Goal: Transaction & Acquisition: Subscribe to service/newsletter

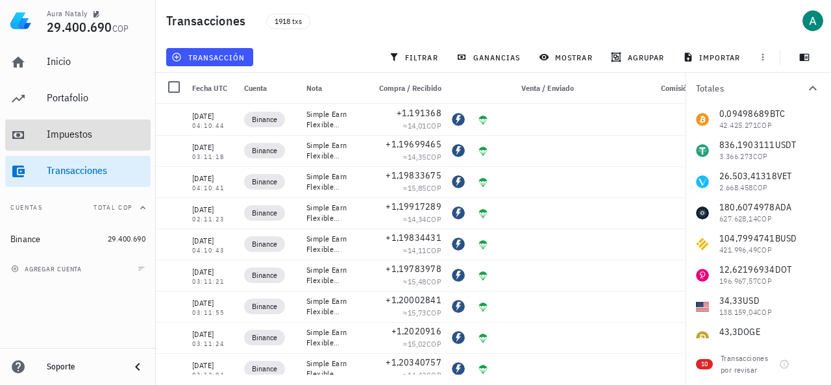
click at [90, 134] on div "Impuestos" at bounding box center [96, 134] width 99 height 12
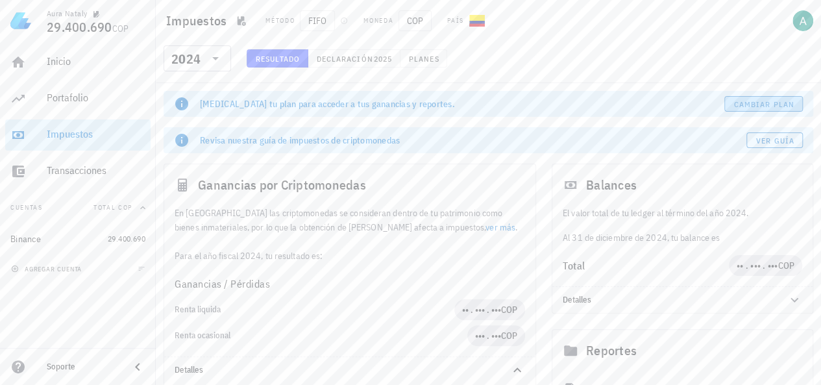
click at [765, 101] on span "Cambiar plan" at bounding box center [763, 104] width 61 height 10
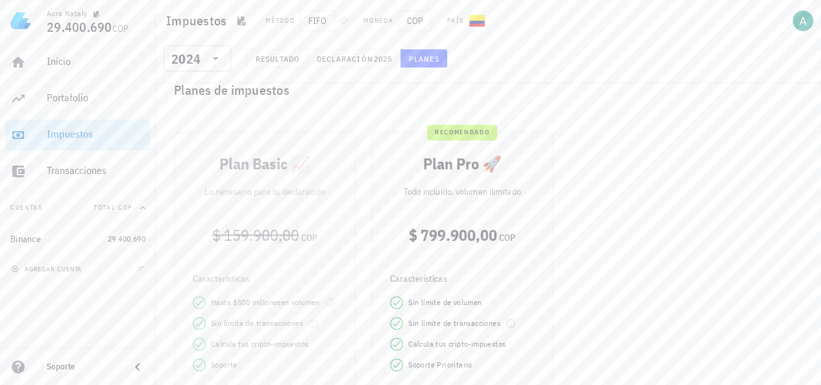
scroll to position [389, 0]
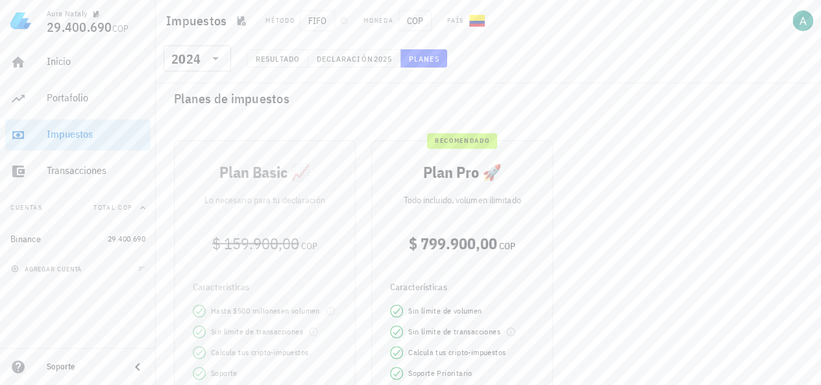
click at [303, 276] on div "Plan Basic 📈 Lo necesario para tu declaración $ 159.900,00 COP Características …" at bounding box center [264, 288] width 197 height 313
click at [313, 182] on div "Plan Basic 📈 Lo necesario para tu declaración $ 159.900,00 COP Características …" at bounding box center [264, 288] width 197 height 313
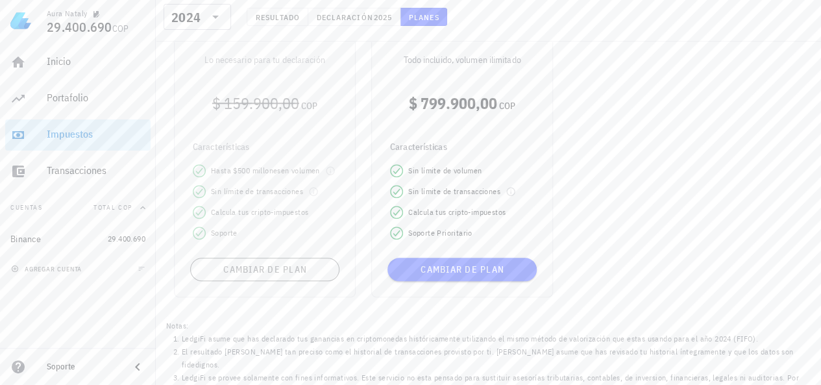
scroll to position [532, 0]
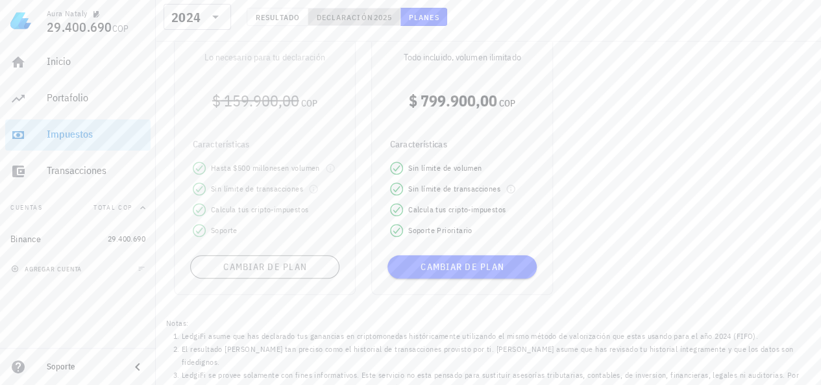
click at [341, 14] on span "Declaración" at bounding box center [344, 17] width 57 height 10
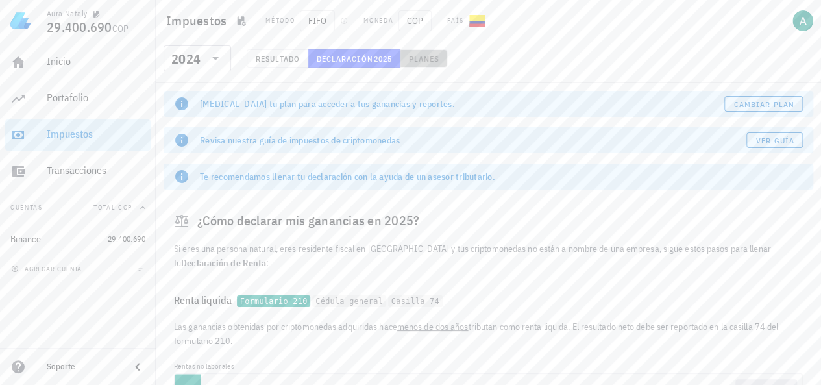
click at [409, 53] on button "Planes" at bounding box center [423, 58] width 47 height 18
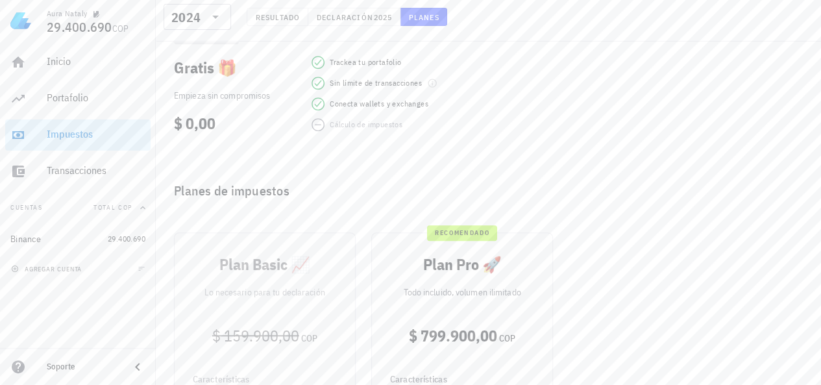
scroll to position [389, 0]
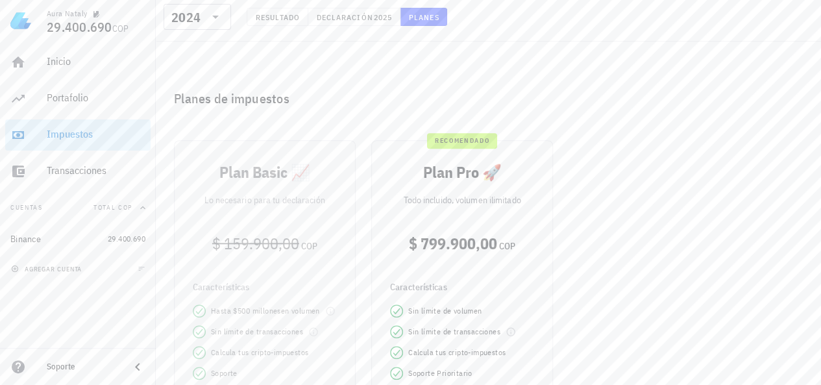
click at [324, 264] on div "Plan Basic 📈 Lo necesario para tu declaración $ 159.900,00 COP Características …" at bounding box center [264, 288] width 197 height 313
drag, startPoint x: 313, startPoint y: 245, endPoint x: 189, endPoint y: 208, distance: 128.7
click at [175, 214] on div "Plan Basic 📈 Lo necesario para tu declaración $ 159.900,00 COP Características …" at bounding box center [264, 288] width 197 height 313
drag, startPoint x: 247, startPoint y: 221, endPoint x: 295, endPoint y: 258, distance: 60.2
click at [295, 258] on div "Plan Basic 📈 Lo necesario para tu declaración $ 159.900,00 COP Características …" at bounding box center [264, 288] width 197 height 313
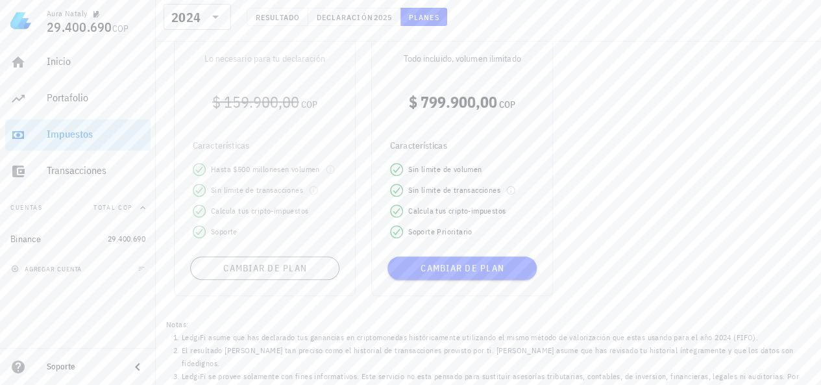
scroll to position [532, 0]
drag, startPoint x: 626, startPoint y: 165, endPoint x: 663, endPoint y: 192, distance: 46.1
click at [661, 195] on div "Plan Basic 📈 Lo necesario para tu declaración $ 159.900,00 COP Características …" at bounding box center [488, 146] width 644 height 313
drag, startPoint x: 724, startPoint y: 101, endPoint x: 720, endPoint y: 145, distance: 44.3
click at [731, 141] on div "Plan Basic 📈 Lo necesario para tu declaración $ 159.900,00 COP Características …" at bounding box center [488, 146] width 644 height 313
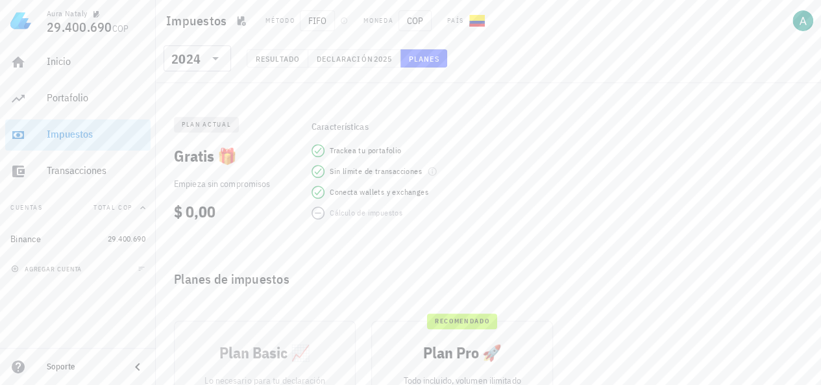
scroll to position [208, 0]
drag, startPoint x: 436, startPoint y: 258, endPoint x: 323, endPoint y: 260, distance: 113.6
click at [323, 260] on div "Planes de impuestos" at bounding box center [489, 281] width 650 height 42
drag, startPoint x: 294, startPoint y: 91, endPoint x: 279, endPoint y: 95, distance: 15.4
click at [279, 95] on div "Total procesado 908.253.497,1 COP" at bounding box center [307, 77] width 286 height 42
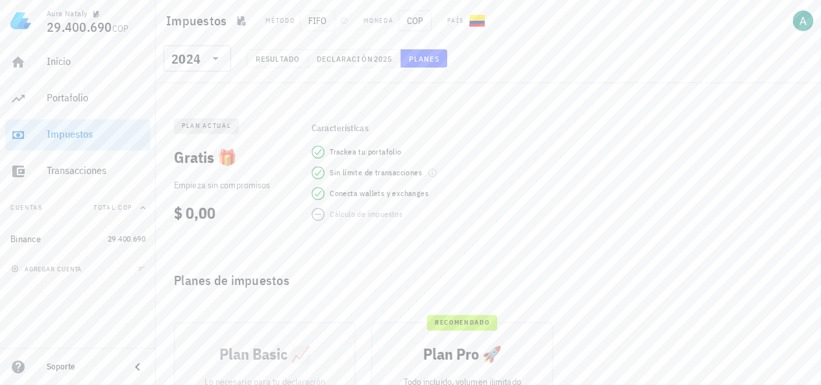
drag, startPoint x: 279, startPoint y: 95, endPoint x: 252, endPoint y: 105, distance: 28.3
click at [252, 105] on div "plan actual Gratis 🎁 Empieza sin compromisos $ 0,00 Características Trackea tu …" at bounding box center [489, 170] width 650 height 147
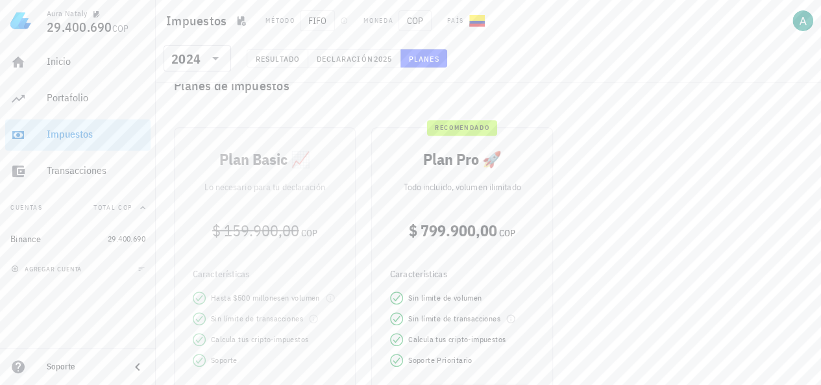
scroll to position [337, 0]
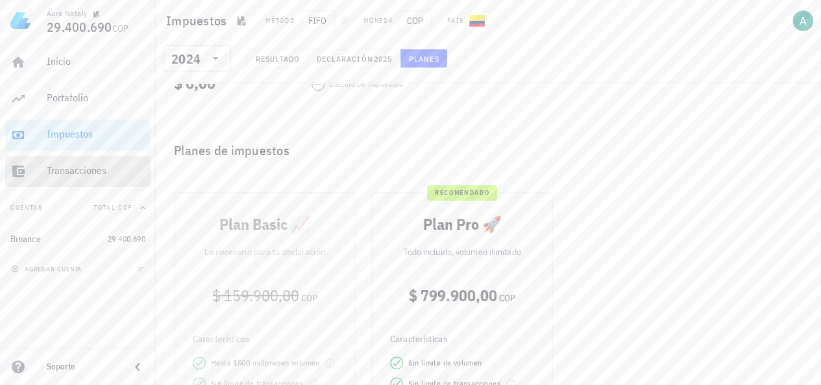
click at [109, 162] on div "Transacciones" at bounding box center [96, 170] width 99 height 29
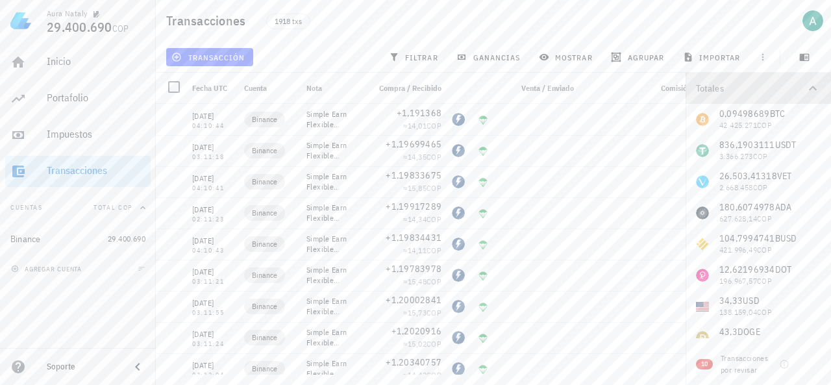
click at [815, 90] on icon "button" at bounding box center [813, 88] width 8 height 5
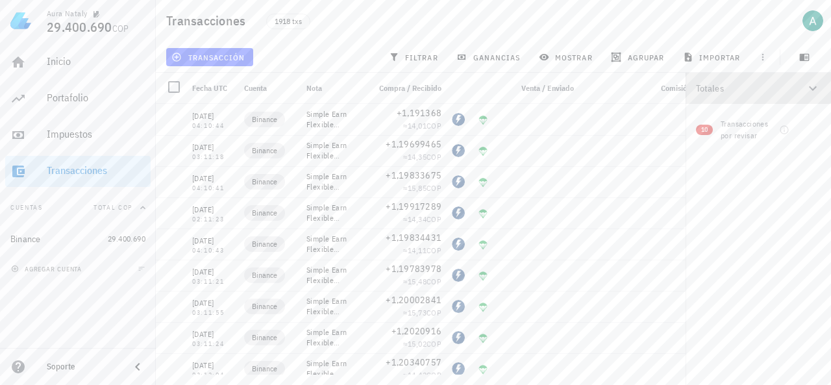
click at [810, 90] on icon "button" at bounding box center [813, 88] width 16 height 16
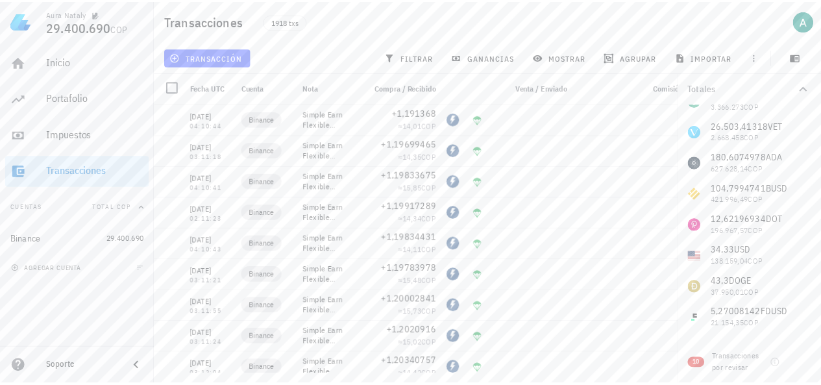
scroll to position [113, 0]
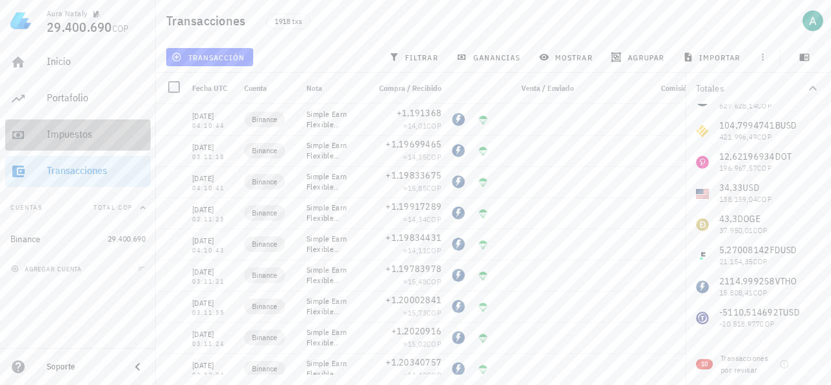
click at [101, 140] on div "Impuestos" at bounding box center [96, 134] width 99 height 12
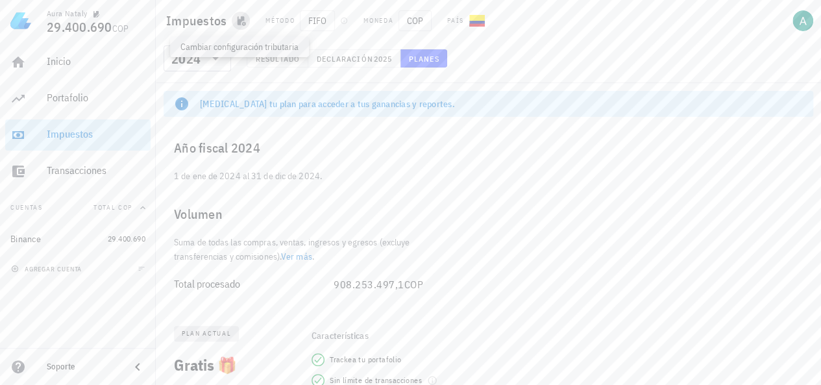
click at [247, 21] on span "button" at bounding box center [241, 21] width 18 height 10
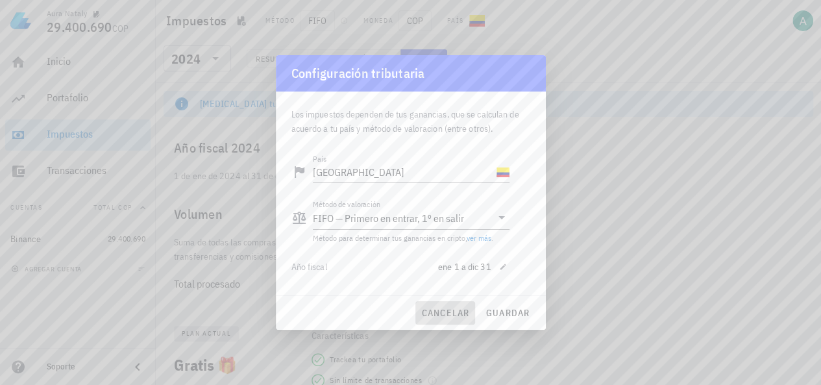
click at [463, 315] on span "cancelar" at bounding box center [444, 313] width 49 height 12
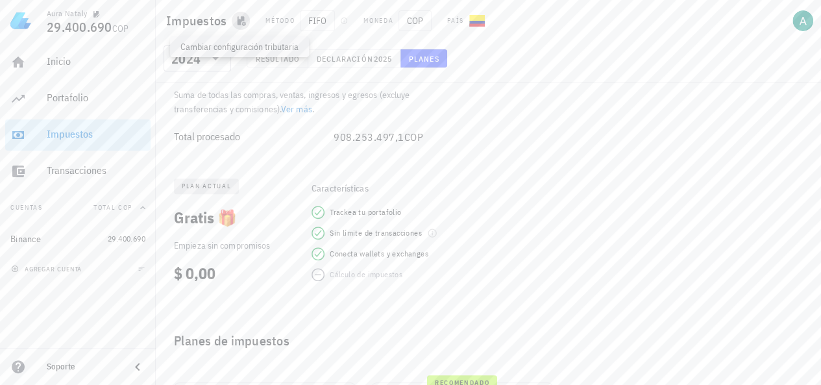
scroll to position [65, 0]
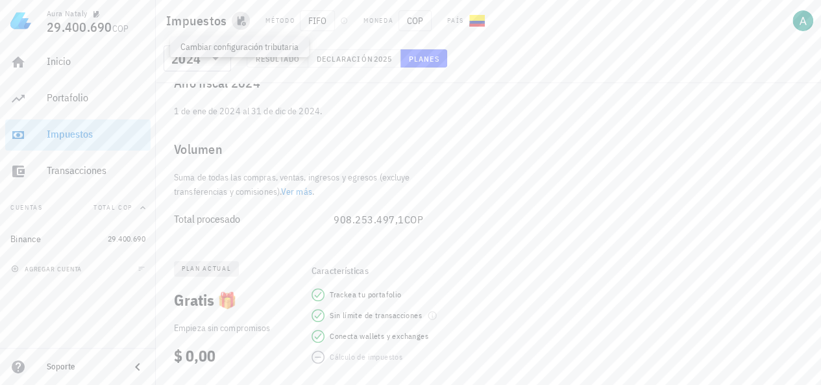
click at [245, 20] on span "button" at bounding box center [241, 21] width 18 height 10
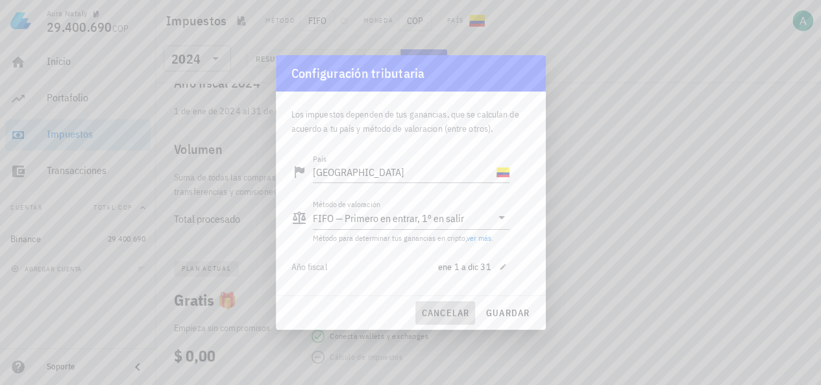
click at [457, 319] on button "cancelar" at bounding box center [444, 312] width 59 height 23
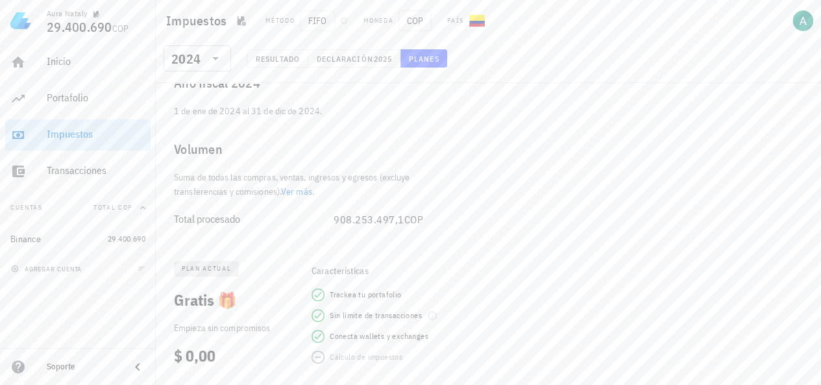
drag, startPoint x: 563, startPoint y: 40, endPoint x: 609, endPoint y: 27, distance: 47.2
click at [600, 29] on div "Método FIFO Moneda COP País" at bounding box center [451, 20] width 386 height 21
drag, startPoint x: 623, startPoint y: 20, endPoint x: 645, endPoint y: 28, distance: 23.4
click at [645, 28] on div "Impuestos Método FIFO Moneda COP País" at bounding box center [488, 21] width 665 height 42
drag, startPoint x: 676, startPoint y: 43, endPoint x: 728, endPoint y: 34, distance: 52.8
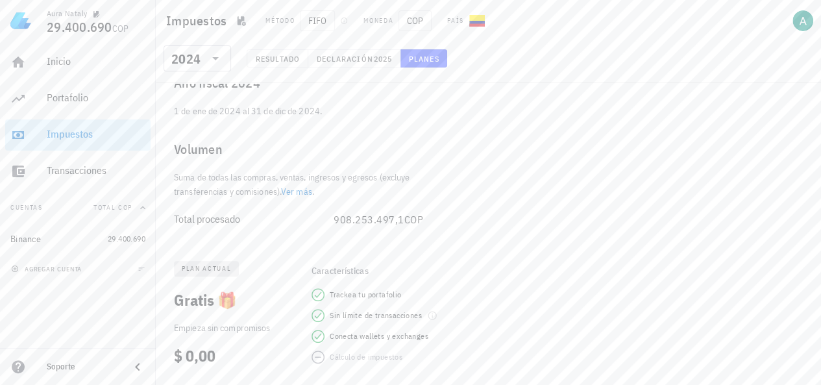
click at [728, 34] on div "Impuestos Método FIFO Moneda COP País" at bounding box center [488, 21] width 665 height 42
drag, startPoint x: 728, startPoint y: 34, endPoint x: 745, endPoint y: 32, distance: 16.9
click at [745, 32] on div "Impuestos Método FIFO Moneda COP País" at bounding box center [488, 21] width 665 height 42
drag, startPoint x: 723, startPoint y: 41, endPoint x: 742, endPoint y: 40, distance: 18.8
click at [742, 40] on div "Impuestos Método FIFO Moneda COP País" at bounding box center [488, 21] width 665 height 42
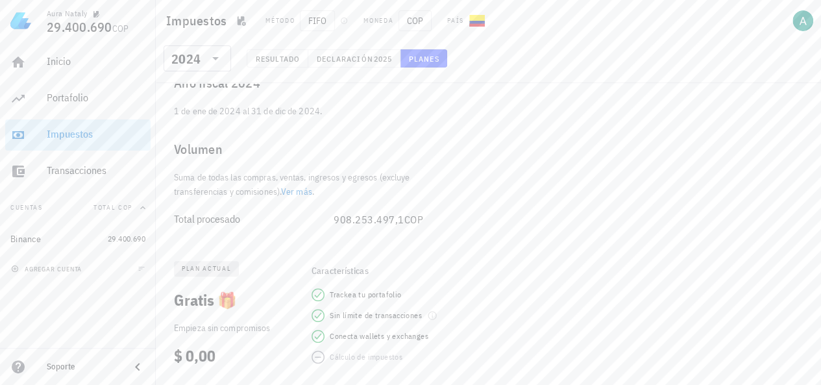
drag, startPoint x: 689, startPoint y: 57, endPoint x: 710, endPoint y: 47, distance: 23.2
click at [710, 47] on div "​ 2024 Resultado Declaración 2025 Planes" at bounding box center [488, 62] width 660 height 34
drag, startPoint x: 715, startPoint y: 40, endPoint x: 733, endPoint y: 33, distance: 19.3
click at [733, 33] on div "Impuestos Método FIFO Moneda COP País" at bounding box center [488, 21] width 665 height 42
drag, startPoint x: 736, startPoint y: 32, endPoint x: 742, endPoint y: 30, distance: 7.0
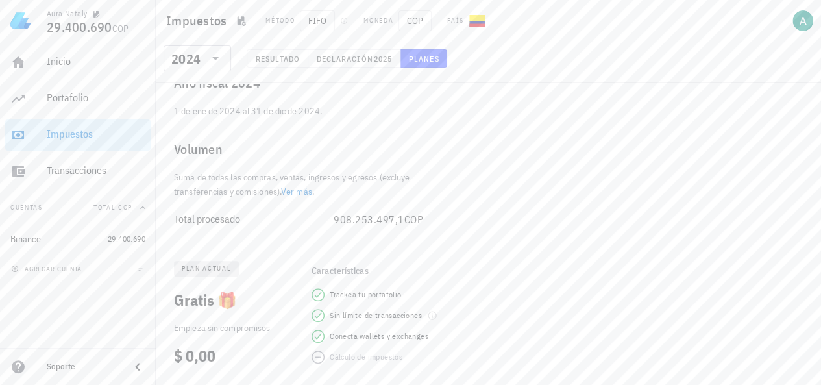
click at [742, 30] on div "Impuestos Método FIFO Moneda COP País" at bounding box center [488, 21] width 665 height 42
drag, startPoint x: 581, startPoint y: 37, endPoint x: 614, endPoint y: 30, distance: 33.1
click at [610, 30] on div "Método FIFO Moneda COP País" at bounding box center [451, 20] width 386 height 21
drag, startPoint x: 639, startPoint y: 40, endPoint x: 659, endPoint y: 36, distance: 21.3
drag, startPoint x: 659, startPoint y: 36, endPoint x: 687, endPoint y: 42, distance: 28.0
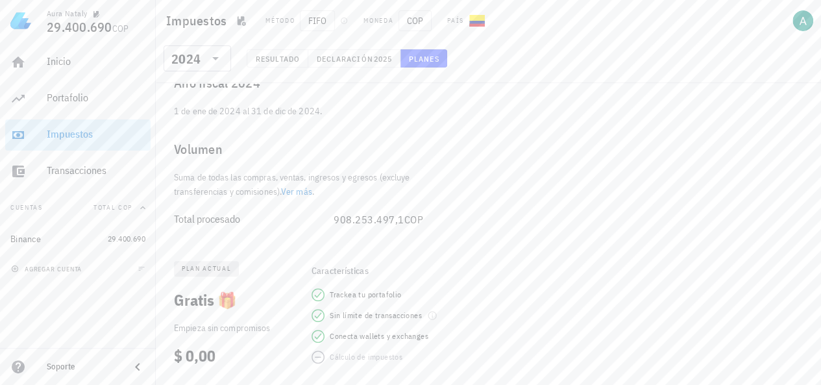
drag, startPoint x: 687, startPoint y: 42, endPoint x: 706, endPoint y: 36, distance: 20.5
click at [706, 36] on div "Impuestos Método FIFO Moneda COP País" at bounding box center [488, 21] width 665 height 42
drag, startPoint x: 718, startPoint y: 42, endPoint x: 633, endPoint y: 34, distance: 85.4
click at [633, 34] on div "Impuestos Método FIFO Moneda COP País" at bounding box center [488, 21] width 665 height 42
drag, startPoint x: 579, startPoint y: 43, endPoint x: 598, endPoint y: 36, distance: 20.7
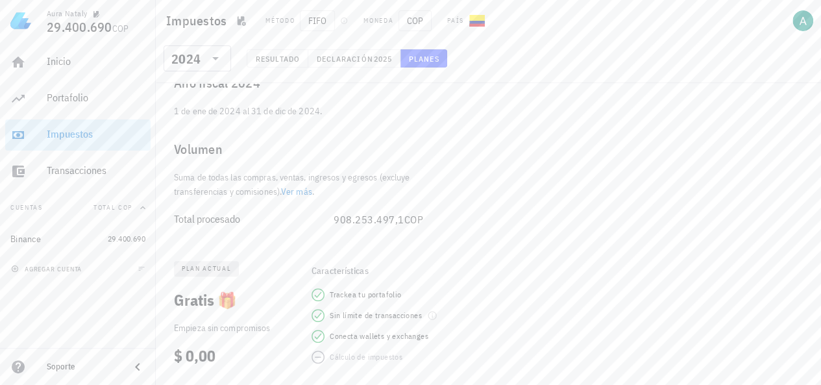
click at [598, 36] on div "Impuestos Método FIFO Moneda COP País" at bounding box center [488, 21] width 665 height 42
drag, startPoint x: 613, startPoint y: 32, endPoint x: 642, endPoint y: 37, distance: 29.6
click at [642, 37] on div "Impuestos Método FIFO Moneda COP País" at bounding box center [488, 21] width 665 height 42
drag, startPoint x: 655, startPoint y: 33, endPoint x: 666, endPoint y: 33, distance: 11.0
drag, startPoint x: 666, startPoint y: 33, endPoint x: 705, endPoint y: 47, distance: 41.9
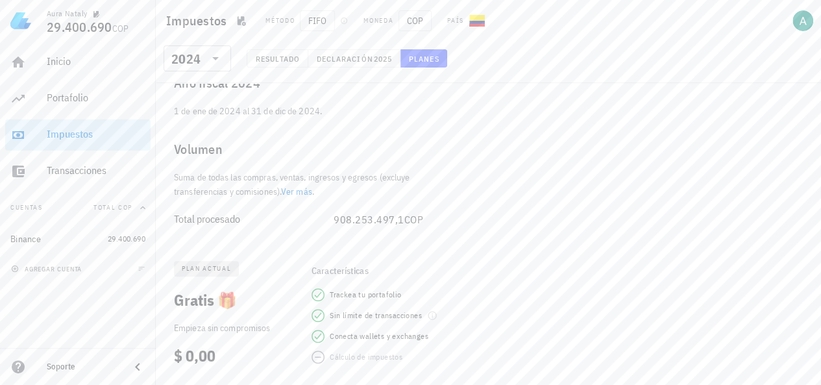
drag, startPoint x: 705, startPoint y: 47, endPoint x: 722, endPoint y: 39, distance: 18.0
click at [722, 39] on div "Impuestos Método FIFO Moneda COP País" at bounding box center [488, 21] width 665 height 42
